Goal: Transaction & Acquisition: Subscribe to service/newsletter

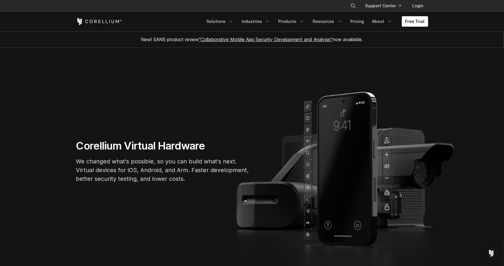
click at [225, 19] on link "Solutions" at bounding box center [220, 21] width 34 height 10
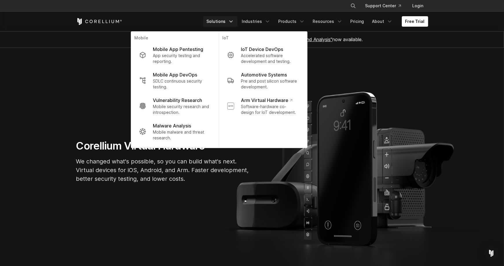
click at [357, 78] on section "Corellium Virtual Hardware We changed what's possible, so you can build what's …" at bounding box center [252, 164] width 504 height 232
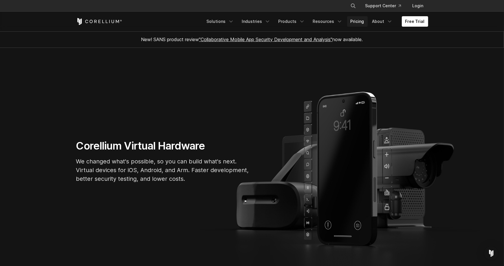
click at [365, 21] on link "Pricing" at bounding box center [357, 21] width 21 height 10
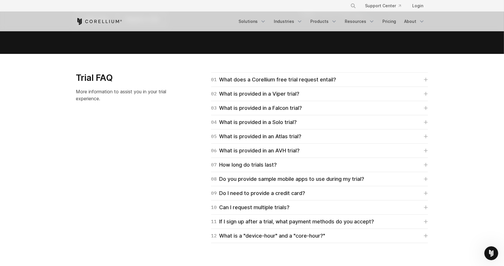
scroll to position [800, 0]
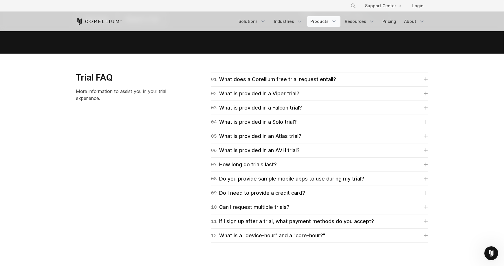
click at [320, 20] on link "Products" at bounding box center [323, 21] width 33 height 10
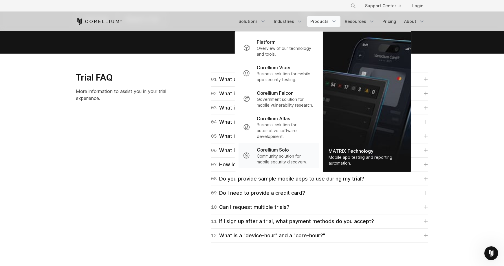
click at [284, 154] on p "Community solution for mobile security discovery." at bounding box center [286, 159] width 58 height 12
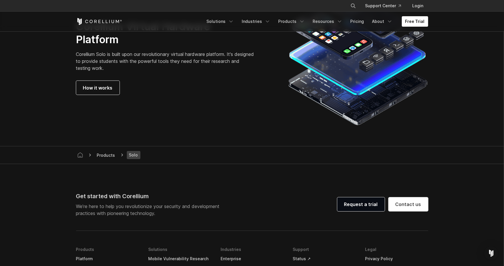
scroll to position [1049, 0]
click at [417, 23] on link "Free Trial" at bounding box center [415, 21] width 26 height 10
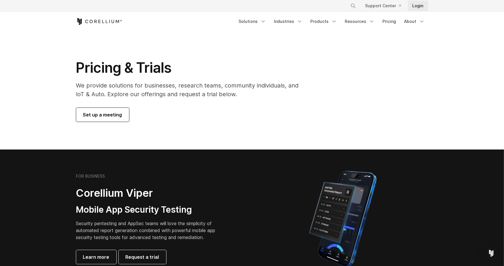
click at [421, 8] on link "Login" at bounding box center [418, 6] width 20 height 10
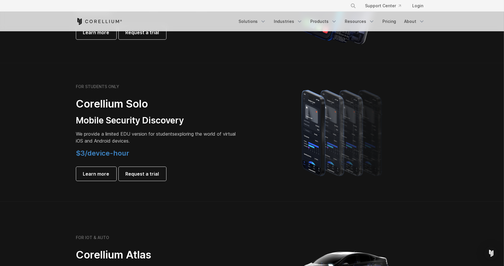
scroll to position [357, 0]
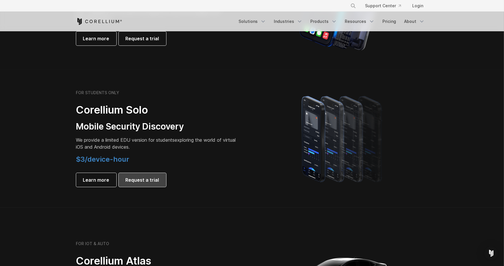
click at [145, 180] on span "Request a trial" at bounding box center [143, 179] width 34 height 7
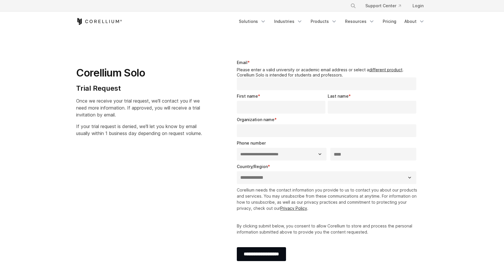
select select "**"
click at [420, 3] on link "Login" at bounding box center [418, 6] width 20 height 10
